Goal: Task Accomplishment & Management: Complete application form

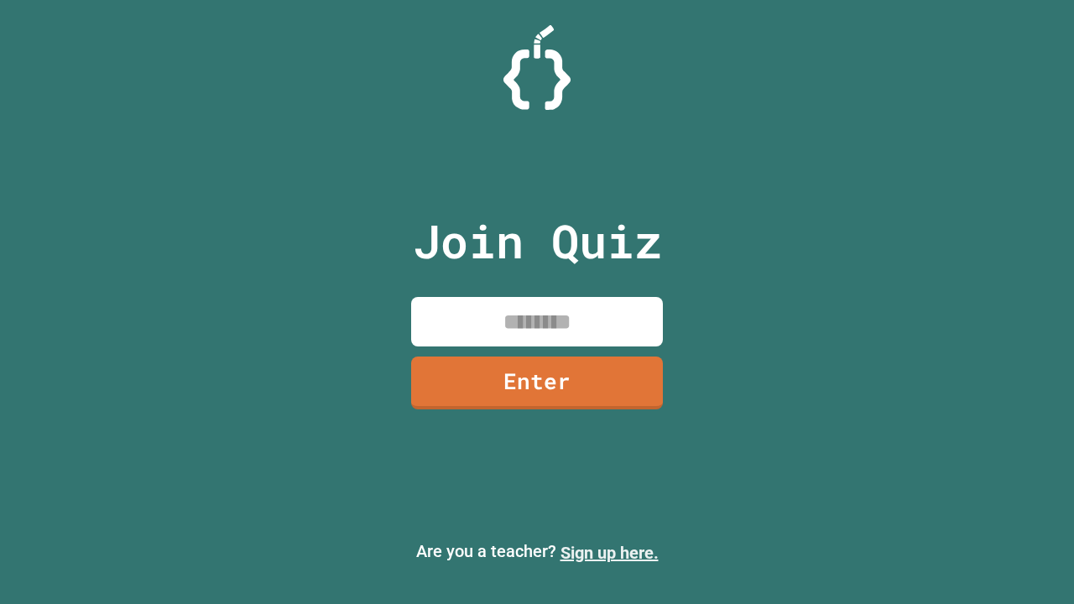
click at [609, 553] on link "Sign up here." at bounding box center [609, 553] width 98 height 20
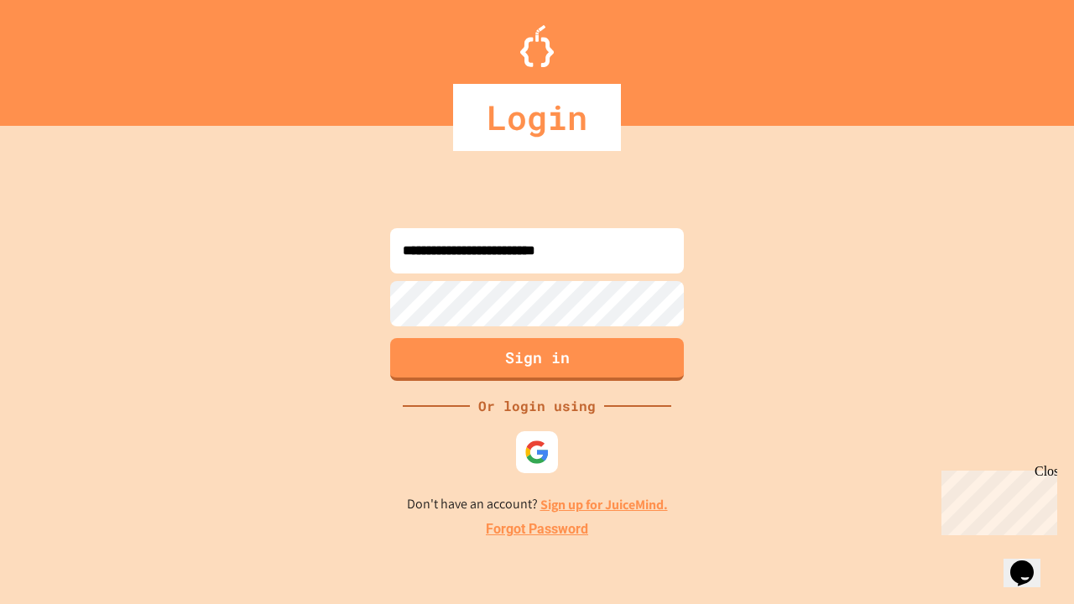
type input "**********"
